Goal: Transaction & Acquisition: Purchase product/service

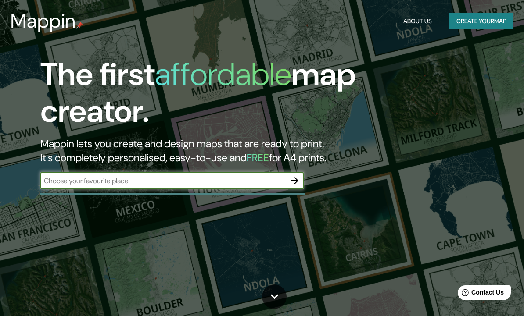
click at [281, 181] on input "text" at bounding box center [163, 181] width 246 height 10
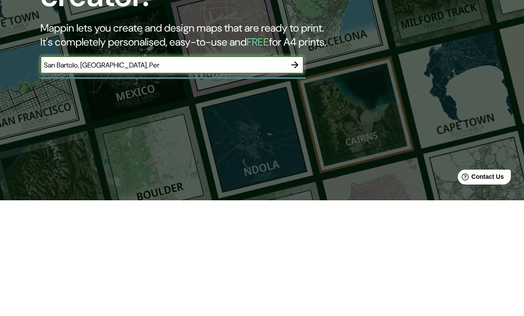
type input "[GEOGRAPHIC_DATA], [GEOGRAPHIC_DATA], [GEOGRAPHIC_DATA]"
click at [292, 172] on button "button" at bounding box center [295, 181] width 18 height 18
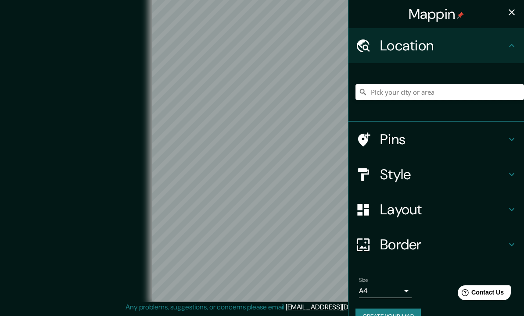
click at [480, 92] on input "Pick your city or area" at bounding box center [440, 92] width 169 height 16
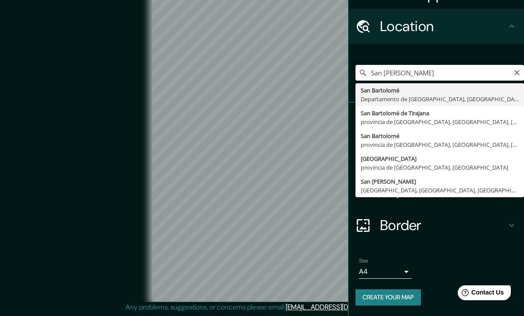
scroll to position [17, 0]
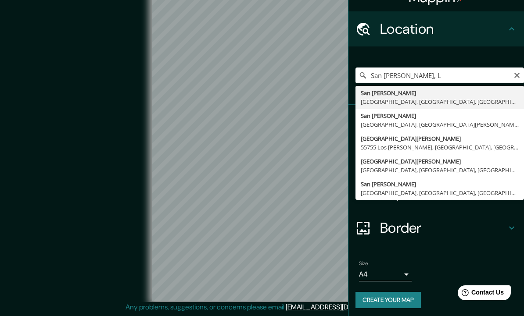
type input "[GEOGRAPHIC_DATA], [GEOGRAPHIC_DATA], [GEOGRAPHIC_DATA], [GEOGRAPHIC_DATA]"
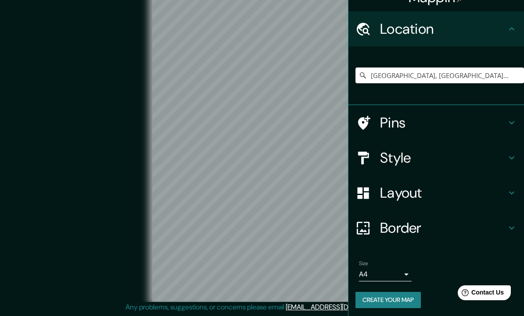
click at [505, 162] on h4 "Style" at bounding box center [443, 158] width 126 height 18
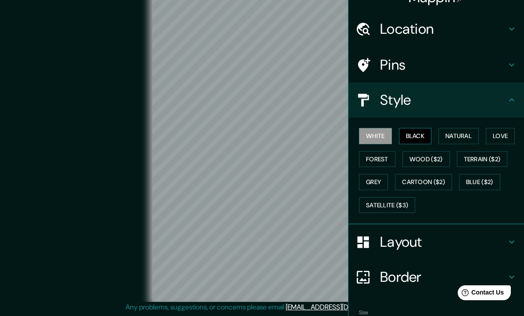
click at [427, 130] on button "Black" at bounding box center [415, 136] width 33 height 16
click at [468, 135] on button "Natural" at bounding box center [459, 136] width 40 height 16
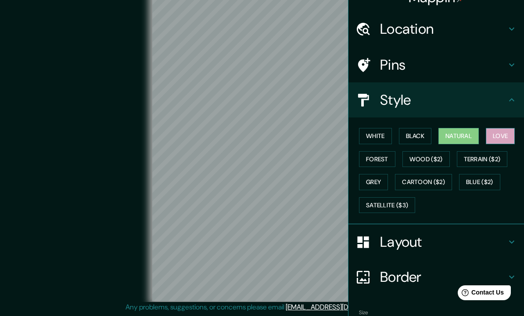
click at [502, 134] on button "Love" at bounding box center [500, 136] width 29 height 16
click at [388, 155] on button "Forest" at bounding box center [377, 159] width 36 height 16
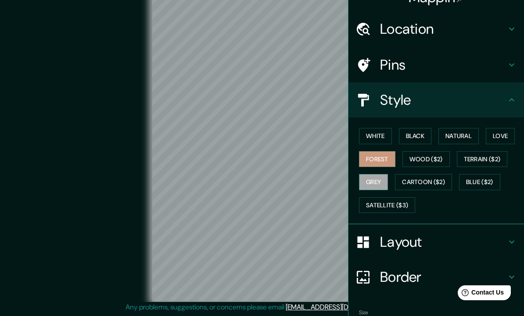
click at [387, 179] on button "Grey" at bounding box center [373, 182] width 29 height 16
click at [489, 178] on button "Blue ($2)" at bounding box center [479, 182] width 41 height 16
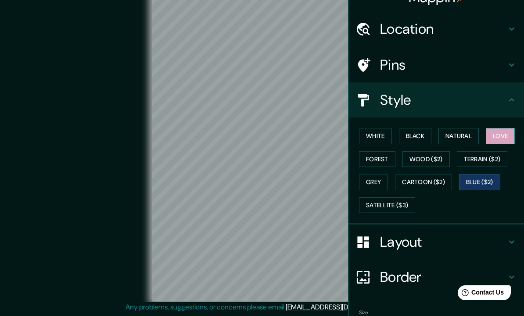
click at [502, 137] on button "Love" at bounding box center [500, 136] width 29 height 16
click at [471, 130] on button "Natural" at bounding box center [459, 136] width 40 height 16
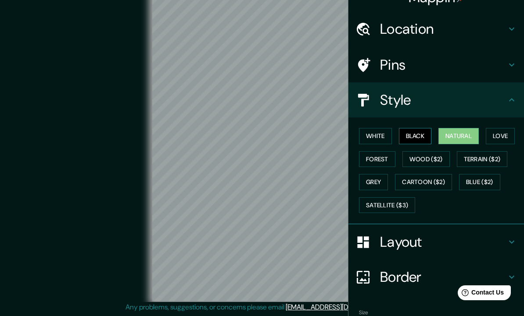
click at [421, 134] on button "Black" at bounding box center [415, 136] width 33 height 16
click at [377, 157] on button "Forest" at bounding box center [377, 159] width 36 height 16
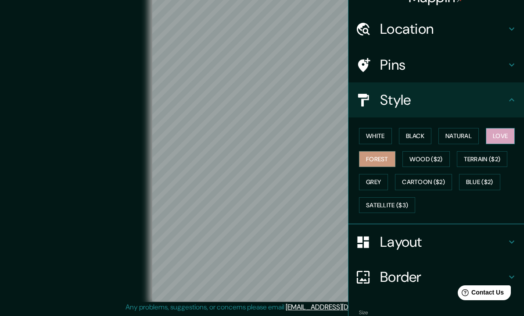
click at [507, 130] on button "Love" at bounding box center [500, 136] width 29 height 16
click at [415, 243] on h4 "Layout" at bounding box center [443, 243] width 126 height 18
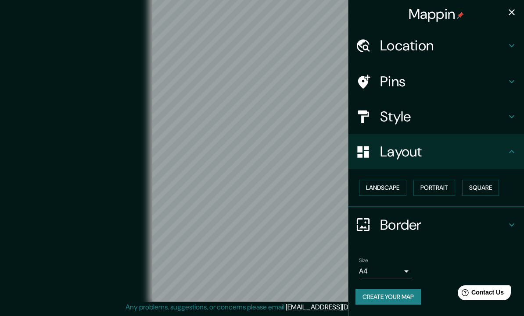
scroll to position [0, 0]
click at [464, 223] on h4 "Border" at bounding box center [443, 225] width 126 height 18
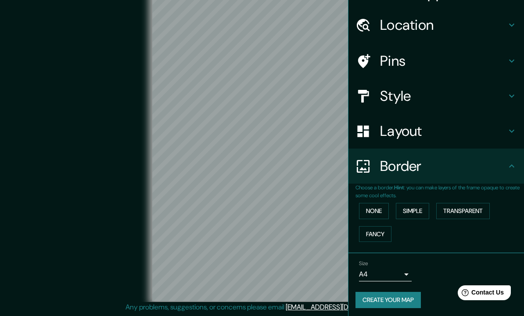
scroll to position [20, 0]
click at [417, 209] on button "Simple" at bounding box center [412, 212] width 33 height 16
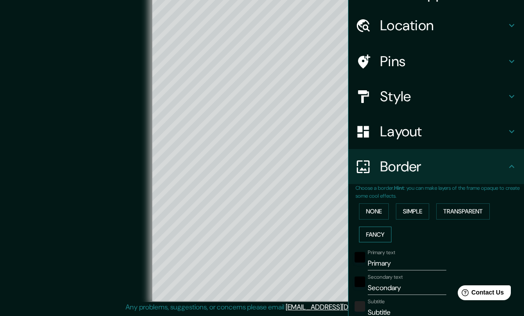
click at [376, 235] on button "Fancy" at bounding box center [375, 235] width 32 height 16
click at [375, 210] on button "None" at bounding box center [374, 212] width 30 height 16
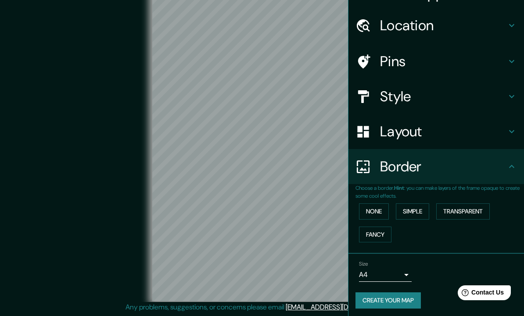
click at [496, 167] on h4 "Border" at bounding box center [443, 167] width 126 height 18
click at [494, 132] on h4 "Layout" at bounding box center [443, 132] width 126 height 18
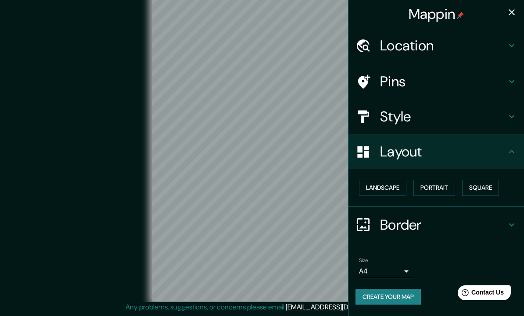
click at [489, 147] on h4 "Layout" at bounding box center [443, 152] width 126 height 18
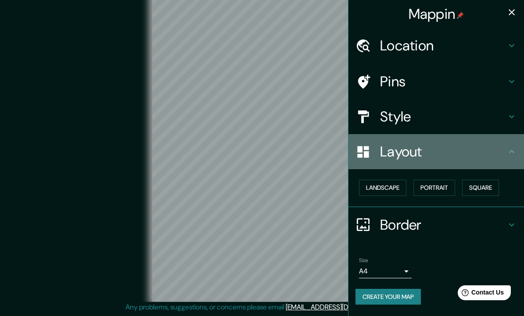
click at [501, 151] on h4 "Layout" at bounding box center [443, 152] width 126 height 18
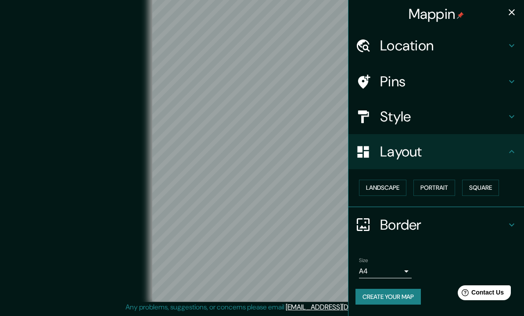
click at [489, 114] on h4 "Style" at bounding box center [443, 117] width 126 height 18
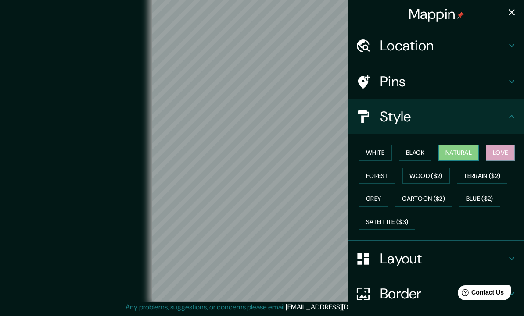
click at [460, 149] on button "Natural" at bounding box center [459, 153] width 40 height 16
click at [412, 148] on button "Black" at bounding box center [415, 153] width 33 height 16
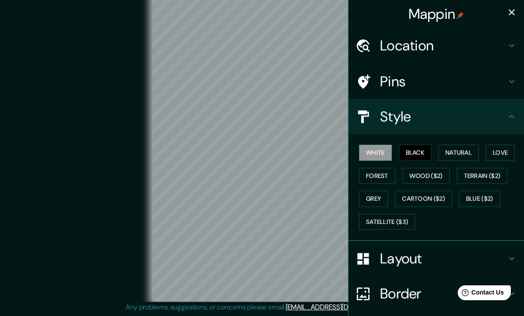
click at [381, 148] on button "White" at bounding box center [375, 153] width 33 height 16
click at [382, 169] on button "Forest" at bounding box center [377, 176] width 36 height 16
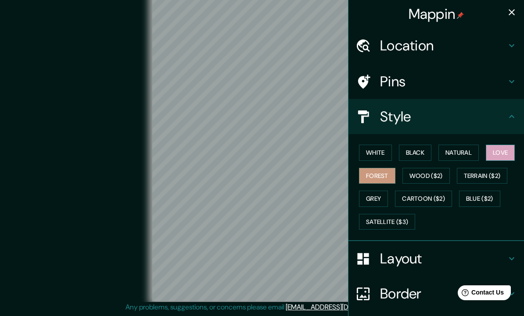
click at [492, 152] on button "Love" at bounding box center [500, 153] width 29 height 16
click at [513, 79] on icon at bounding box center [512, 81] width 11 height 11
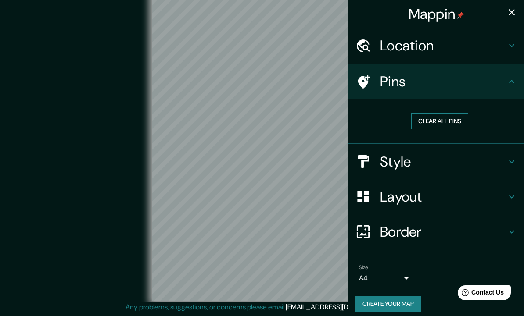
click at [449, 119] on button "Clear all pins" at bounding box center [439, 121] width 57 height 16
click at [500, 77] on h4 "Pins" at bounding box center [443, 82] width 126 height 18
click at [505, 80] on h4 "Pins" at bounding box center [443, 82] width 126 height 18
click at [495, 162] on h4 "Style" at bounding box center [443, 162] width 126 height 18
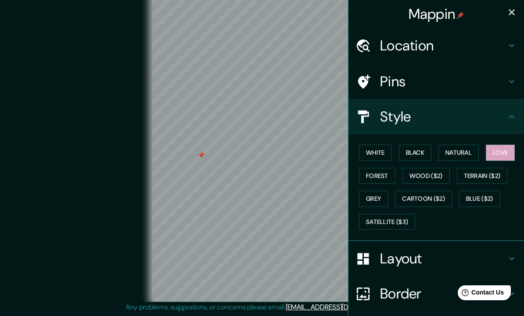
click at [506, 122] on h4 "Style" at bounding box center [443, 117] width 126 height 18
click at [505, 83] on h4 "Pins" at bounding box center [443, 82] width 126 height 18
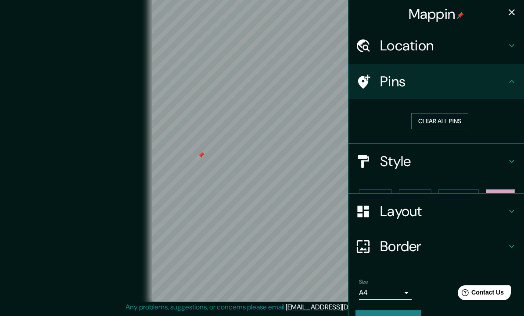
click at [448, 117] on button "Clear all pins" at bounding box center [439, 121] width 57 height 16
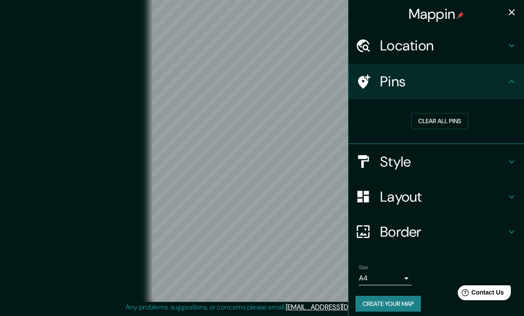
click at [511, 75] on div "Pins" at bounding box center [437, 81] width 176 height 35
click at [508, 13] on icon "button" at bounding box center [512, 12] width 11 height 11
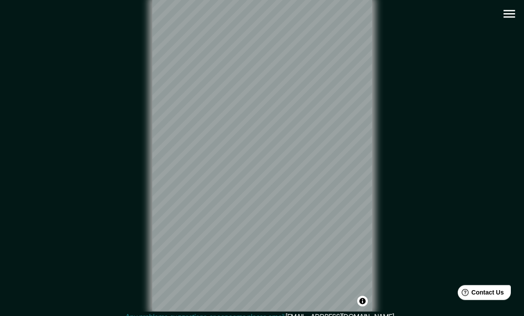
click at [507, 17] on icon "button" at bounding box center [508, 15] width 11 height 8
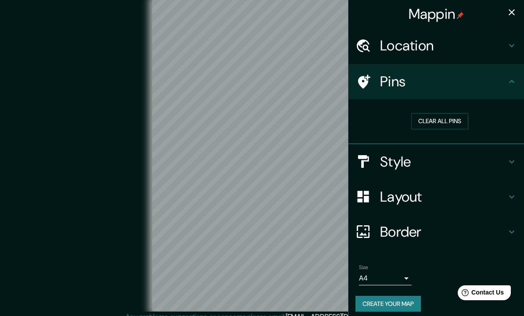
click at [507, 81] on icon at bounding box center [512, 81] width 11 height 11
click at [396, 273] on body "Mappin Location [GEOGRAPHIC_DATA], [GEOGRAPHIC_DATA], [GEOGRAPHIC_DATA], [GEOGR…" at bounding box center [262, 157] width 524 height 316
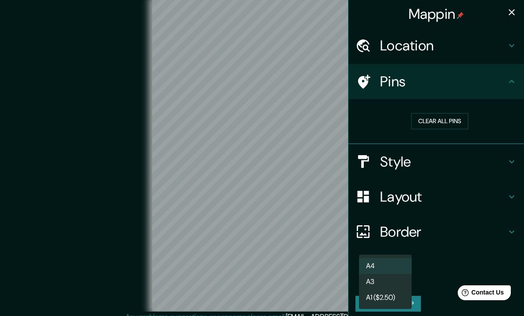
click at [398, 279] on li "A3" at bounding box center [385, 282] width 53 height 16
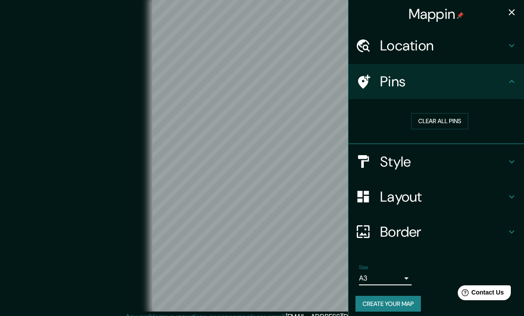
click at [509, 12] on icon "button" at bounding box center [512, 12] width 11 height 11
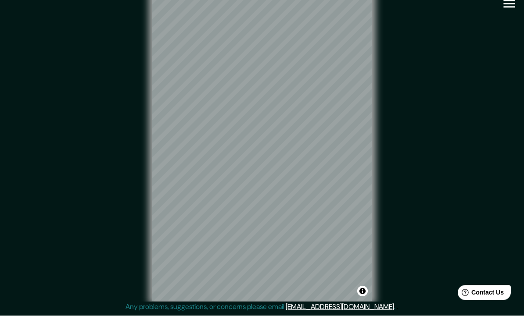
scroll to position [0, 0]
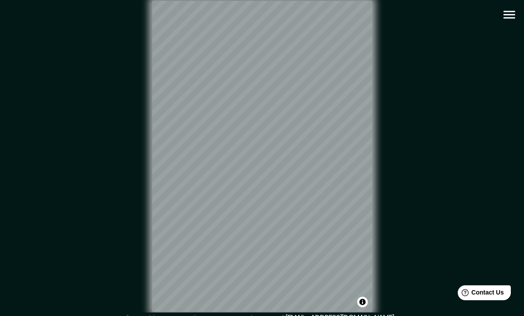
click at [510, 15] on icon "button" at bounding box center [509, 14] width 15 height 15
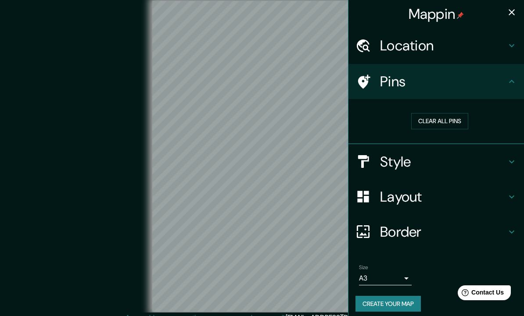
click at [510, 14] on icon "button" at bounding box center [512, 12] width 6 height 6
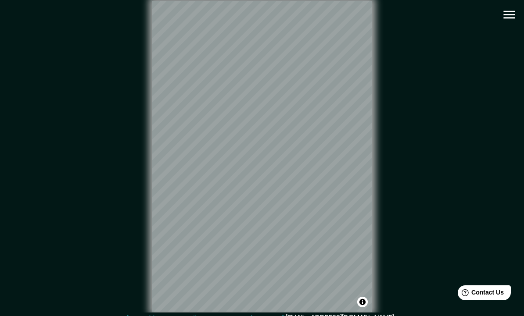
click at [505, 18] on icon "button" at bounding box center [508, 15] width 11 height 8
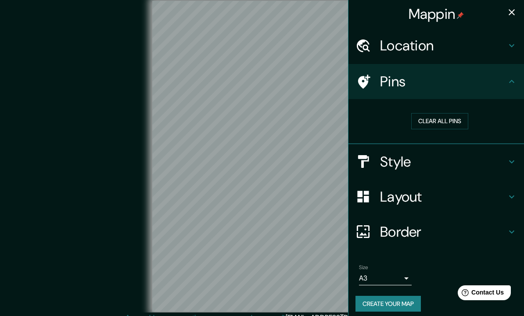
click at [501, 157] on h4 "Style" at bounding box center [443, 162] width 126 height 18
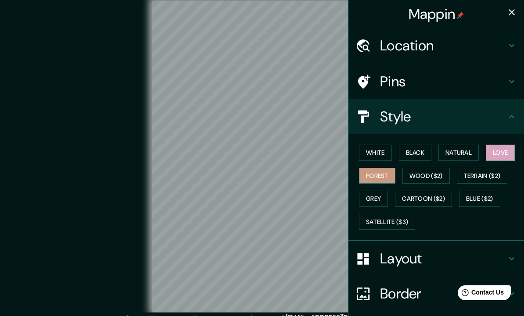
click at [378, 171] on button "Forest" at bounding box center [377, 176] width 36 height 16
click at [505, 147] on button "Love" at bounding box center [500, 153] width 29 height 16
click at [376, 200] on button "Grey" at bounding box center [373, 199] width 29 height 16
click at [387, 173] on button "Forest" at bounding box center [377, 176] width 36 height 16
click at [500, 150] on button "Love" at bounding box center [500, 153] width 29 height 16
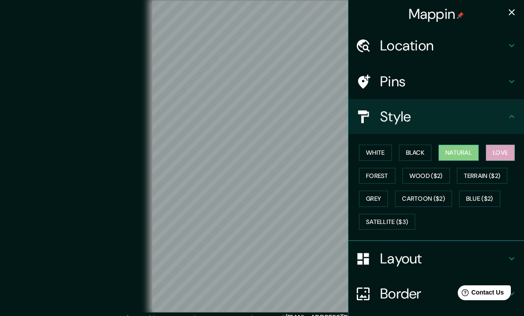
click at [453, 147] on button "Natural" at bounding box center [459, 153] width 40 height 16
click at [428, 149] on button "Black" at bounding box center [415, 153] width 33 height 16
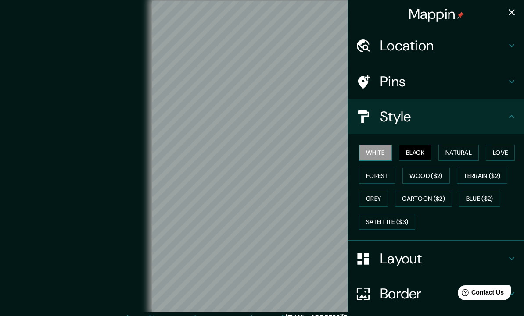
click at [389, 153] on button "White" at bounding box center [375, 153] width 33 height 16
click at [380, 192] on button "Grey" at bounding box center [373, 199] width 29 height 16
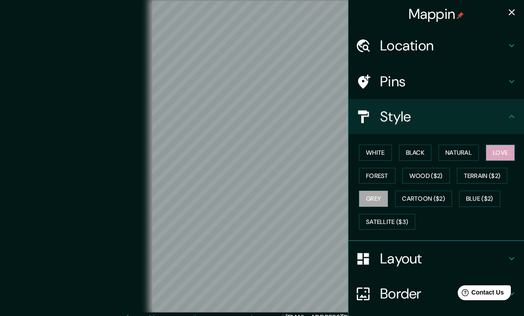
click at [502, 147] on button "Love" at bounding box center [500, 153] width 29 height 16
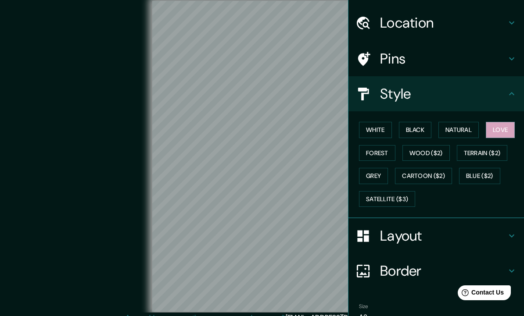
click at [519, 18] on div "Location" at bounding box center [437, 22] width 176 height 35
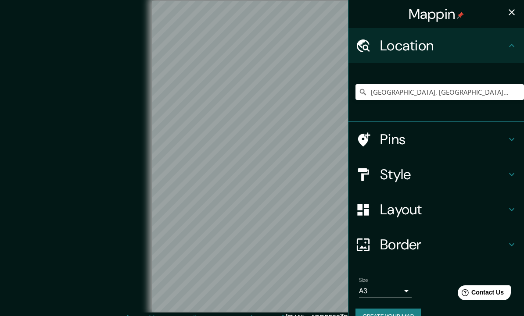
click at [514, 14] on icon "button" at bounding box center [512, 12] width 11 height 11
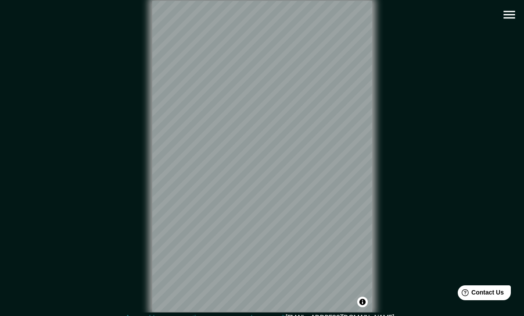
click at [509, 16] on icon "button" at bounding box center [509, 14] width 15 height 15
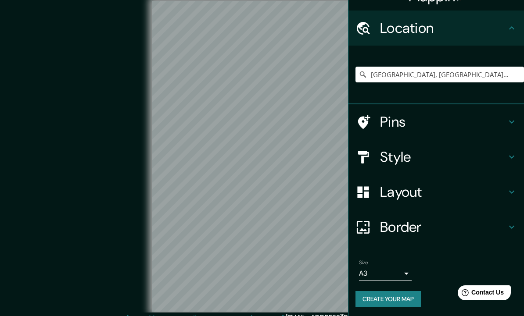
scroll to position [17, 0]
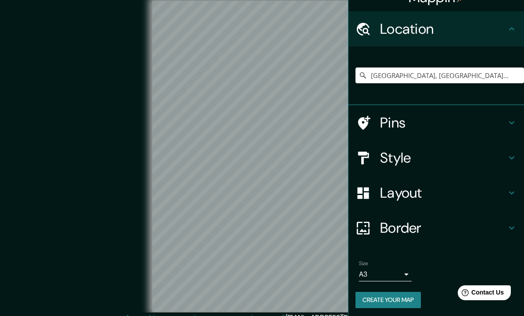
click at [402, 300] on button "Create your map" at bounding box center [388, 300] width 65 height 16
click at [396, 277] on body "Mappin Location [GEOGRAPHIC_DATA], [GEOGRAPHIC_DATA], [GEOGRAPHIC_DATA], [GEOGR…" at bounding box center [262, 158] width 524 height 316
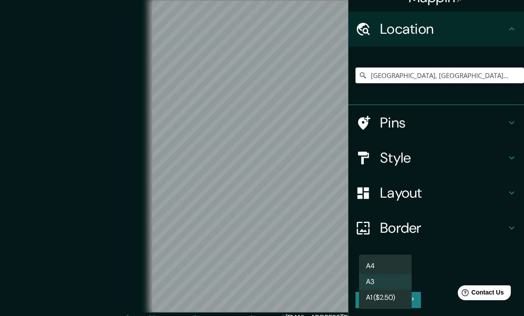
click at [392, 266] on li "A4" at bounding box center [385, 267] width 53 height 16
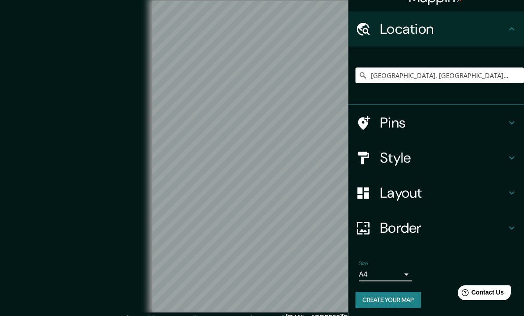
click at [398, 270] on body "Mappin Location [GEOGRAPHIC_DATA], [GEOGRAPHIC_DATA], [GEOGRAPHIC_DATA], [GEOGR…" at bounding box center [262, 158] width 524 height 316
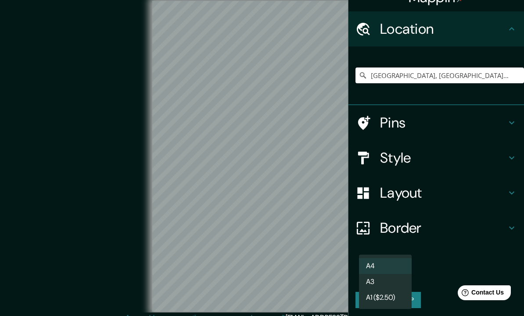
click at [393, 281] on li "A3" at bounding box center [385, 282] width 53 height 16
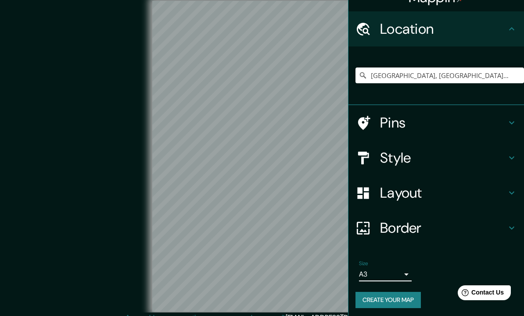
click at [398, 276] on body "Mappin Location [GEOGRAPHIC_DATA], [GEOGRAPHIC_DATA], [GEOGRAPHIC_DATA], [GEOGR…" at bounding box center [262, 158] width 524 height 316
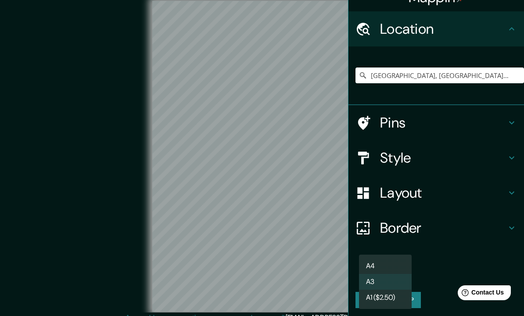
click at [397, 260] on li "A4" at bounding box center [385, 267] width 53 height 16
type input "single"
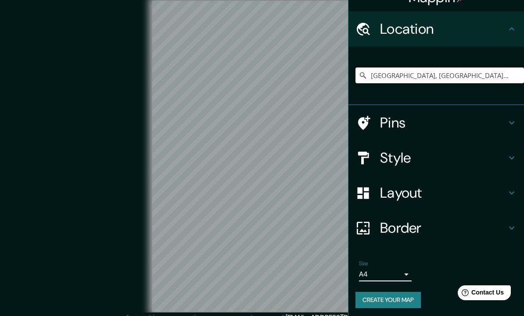
click at [391, 299] on button "Create your map" at bounding box center [388, 300] width 65 height 16
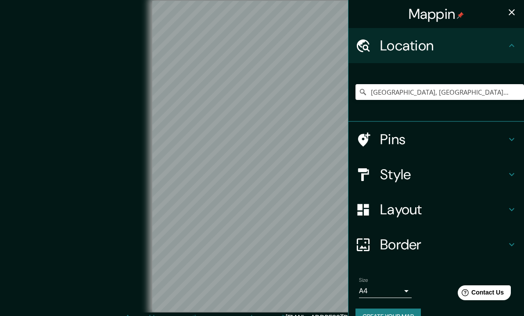
scroll to position [0, 0]
click at [511, 10] on icon "button" at bounding box center [512, 12] width 11 height 11
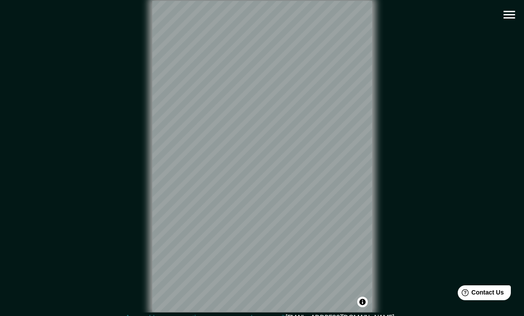
click at [514, 12] on icon "button" at bounding box center [508, 15] width 11 height 8
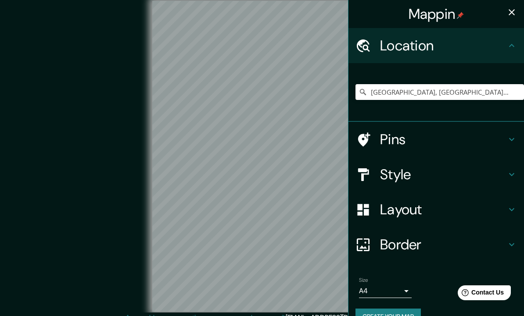
click at [500, 171] on h4 "Style" at bounding box center [443, 175] width 126 height 18
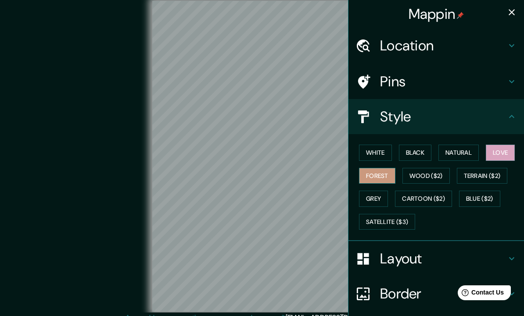
click at [385, 170] on button "Forest" at bounding box center [377, 176] width 36 height 16
click at [464, 145] on button "Natural" at bounding box center [459, 153] width 40 height 16
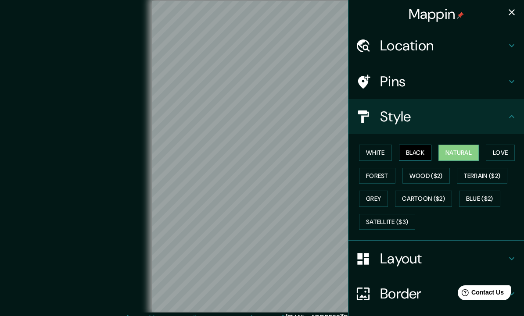
click at [423, 148] on button "Black" at bounding box center [415, 153] width 33 height 16
click at [385, 153] on button "White" at bounding box center [375, 153] width 33 height 16
click at [514, 15] on icon "button" at bounding box center [512, 12] width 6 height 6
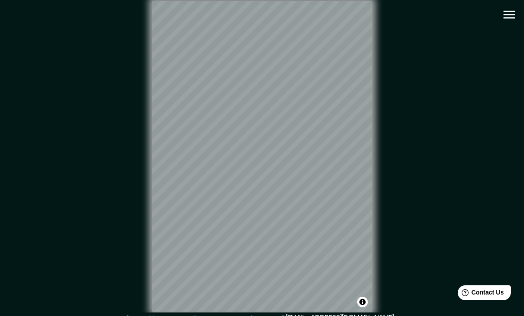
click at [510, 20] on icon "button" at bounding box center [509, 14] width 15 height 15
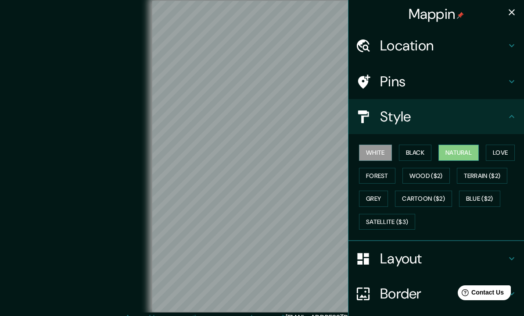
click at [469, 150] on button "Natural" at bounding box center [459, 153] width 40 height 16
click at [389, 170] on button "Forest" at bounding box center [377, 176] width 36 height 16
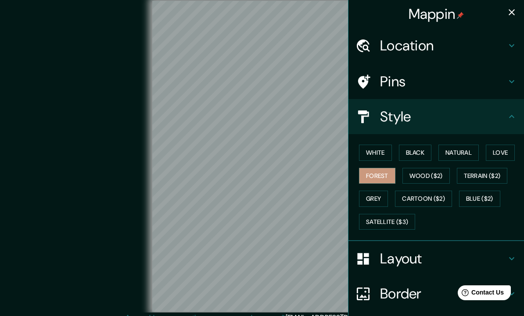
click at [507, 20] on button "button" at bounding box center [512, 13] width 18 height 18
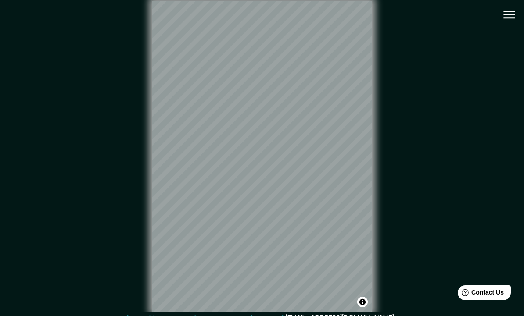
click at [507, 22] on icon "button" at bounding box center [509, 14] width 15 height 15
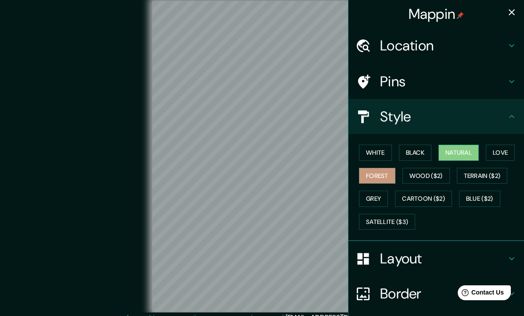
click at [464, 151] on button "Natural" at bounding box center [459, 153] width 40 height 16
click at [503, 151] on button "Love" at bounding box center [500, 153] width 29 height 16
click at [384, 171] on button "Forest" at bounding box center [377, 176] width 36 height 16
click at [510, 141] on div "White Black Natural Love Forest Wood ($2) Terrain ($2) Grey Cartoon ($2) Blue (…" at bounding box center [440, 187] width 169 height 92
click at [503, 150] on button "Love" at bounding box center [500, 153] width 29 height 16
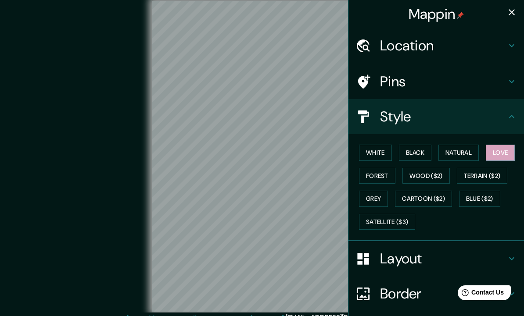
click at [509, 20] on button "button" at bounding box center [512, 13] width 18 height 18
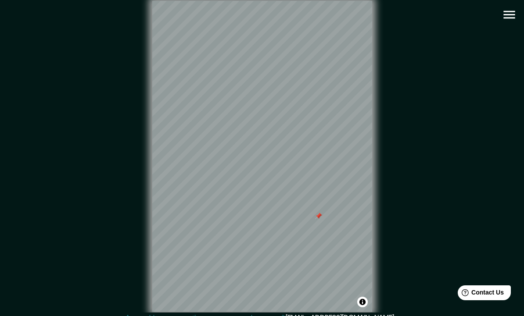
click at [507, 18] on icon "button" at bounding box center [508, 15] width 11 height 8
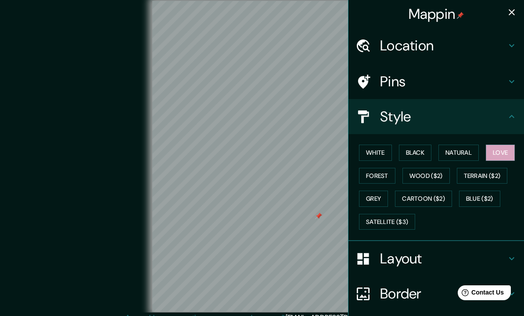
click at [489, 79] on h4 "Pins" at bounding box center [443, 82] width 126 height 18
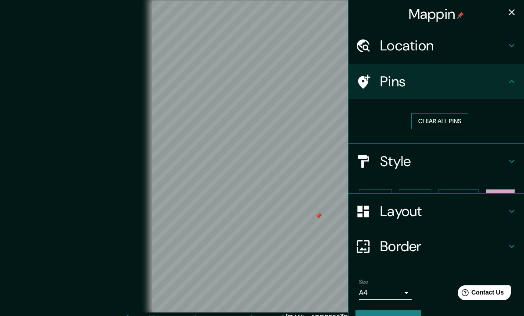
click at [443, 113] on button "Clear all pins" at bounding box center [439, 121] width 57 height 16
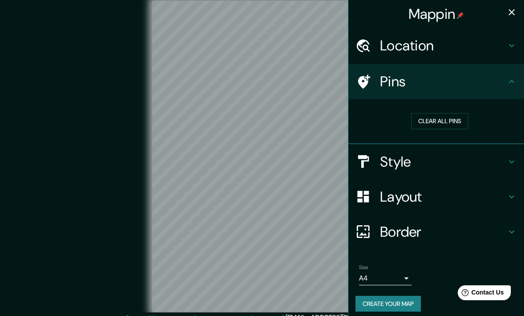
click at [509, 12] on icon "button" at bounding box center [512, 12] width 11 height 11
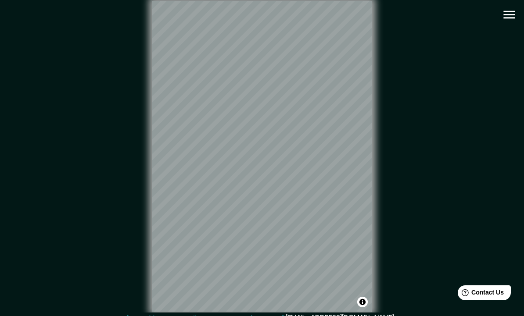
click at [508, 10] on icon "button" at bounding box center [509, 14] width 15 height 15
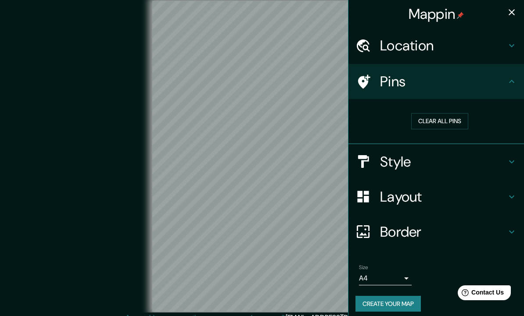
click at [505, 158] on h4 "Style" at bounding box center [443, 162] width 126 height 18
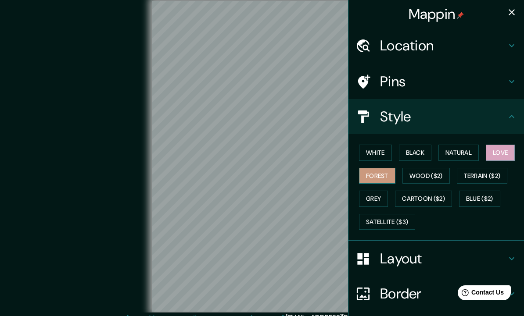
click at [381, 172] on button "Forest" at bounding box center [377, 176] width 36 height 16
click at [513, 9] on icon "button" at bounding box center [512, 12] width 11 height 11
